Goal: Check status

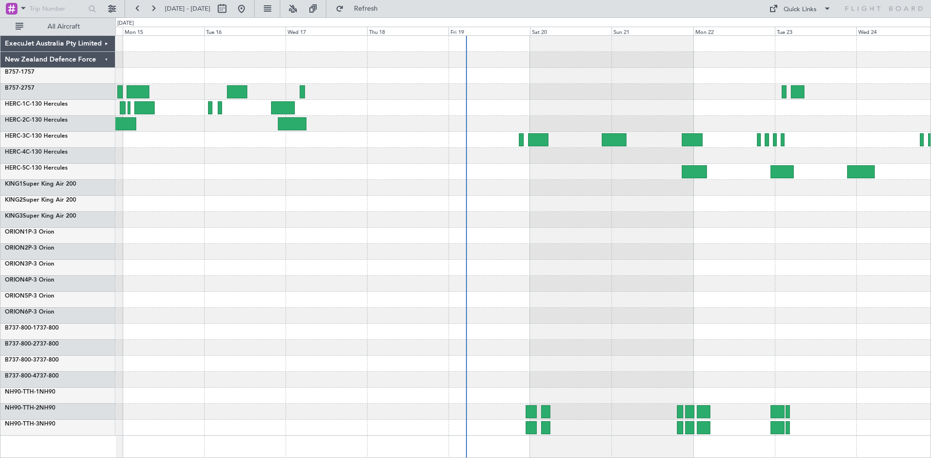
click at [744, 287] on html "[DATE] - [DATE] Refresh Quick Links All Aircraft ExecuJet Australia Pty Limited…" at bounding box center [465, 229] width 931 height 458
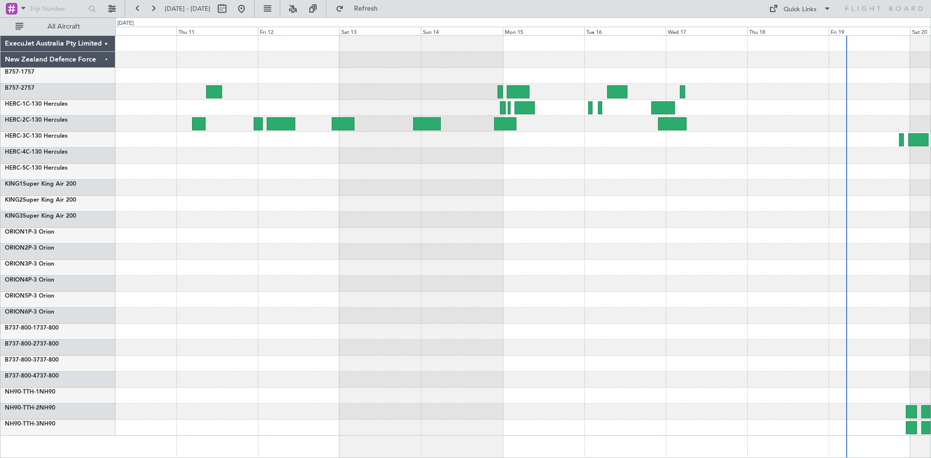
click at [744, 276] on div at bounding box center [522, 284] width 815 height 16
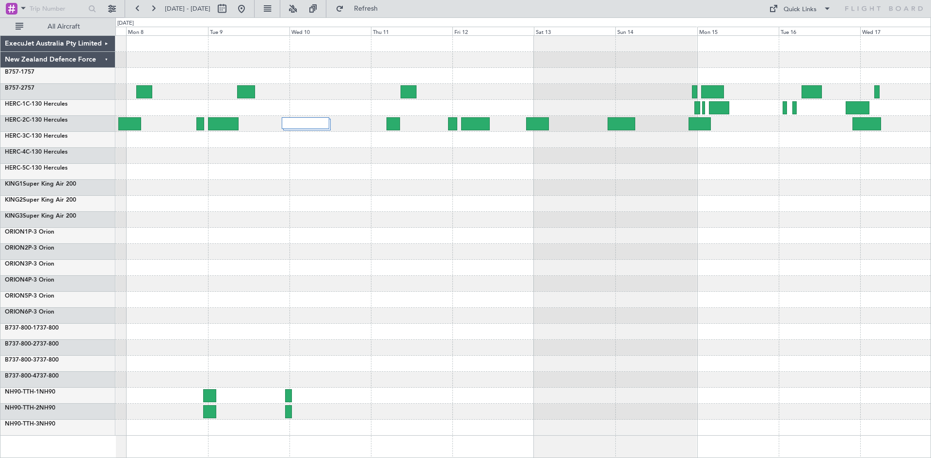
click at [413, 168] on div at bounding box center [522, 236] width 815 height 400
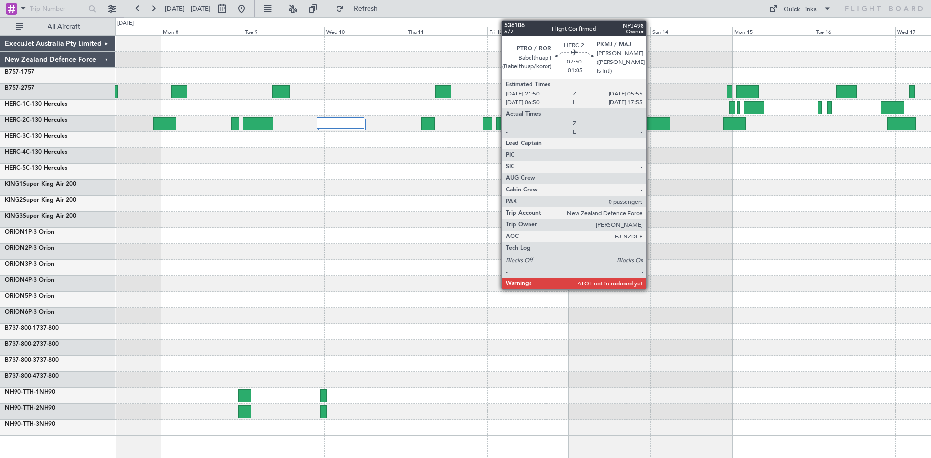
click at [651, 121] on div at bounding box center [656, 123] width 28 height 13
click at [650, 121] on div at bounding box center [656, 123] width 28 height 13
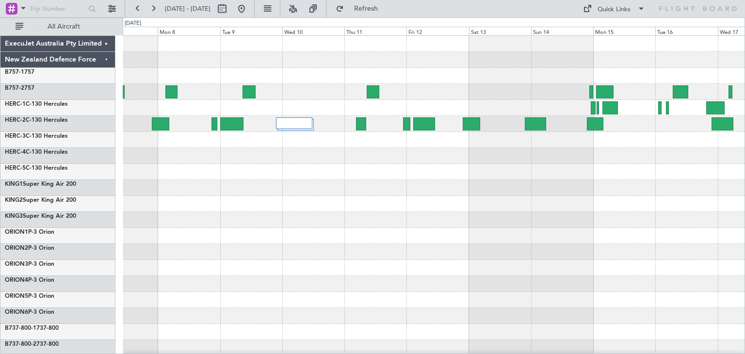
click at [261, 189] on div at bounding box center [434, 188] width 622 height 16
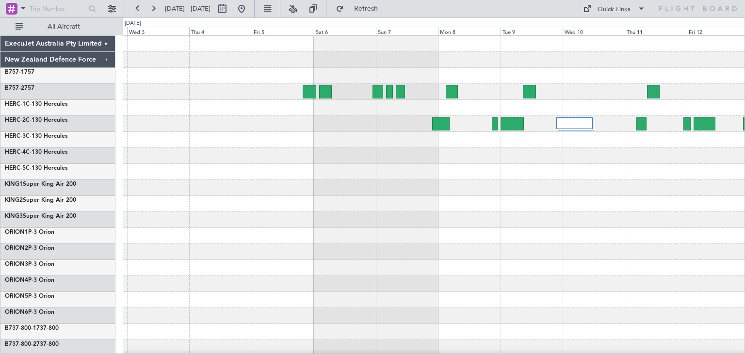
click at [666, 289] on div at bounding box center [434, 236] width 622 height 400
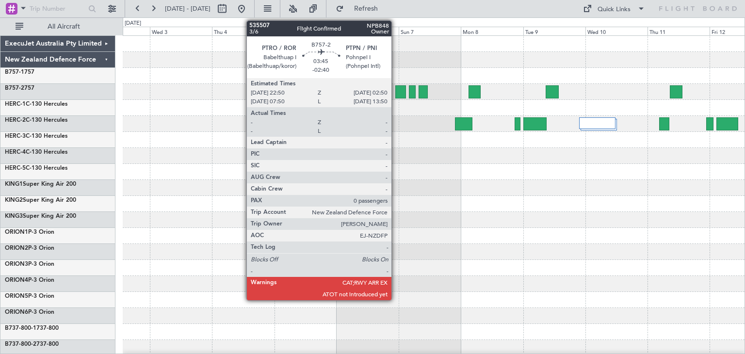
click at [396, 86] on div at bounding box center [400, 91] width 11 height 13
